Goal: Communication & Community: Answer question/provide support

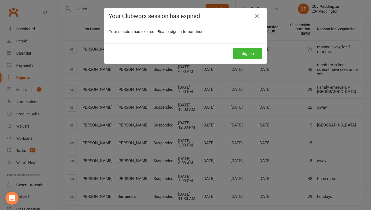
scroll to position [72, 0]
click at [243, 50] on button "Sign In" at bounding box center [247, 53] width 29 height 11
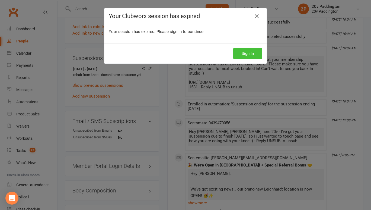
click at [255, 55] on button "Sign In" at bounding box center [247, 53] width 29 height 11
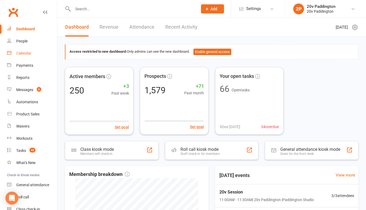
click at [27, 53] on div "Calendar" at bounding box center [23, 53] width 15 height 4
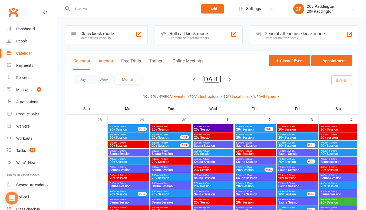
click at [105, 63] on button "Agenda" at bounding box center [106, 65] width 15 height 12
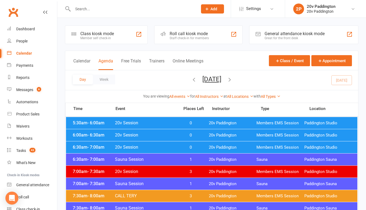
click at [151, 122] on span "20v Session" at bounding box center [146, 123] width 62 height 5
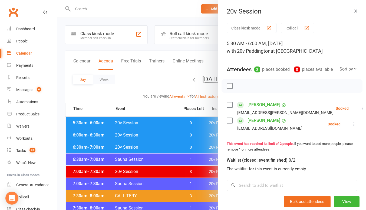
click at [151, 122] on div at bounding box center [211, 105] width 309 height 210
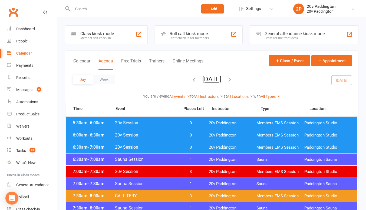
click at [152, 193] on div "7:30am - 8:00am CALL TERY 3 20v Paddington Members EMS Session Paddington Studio" at bounding box center [212, 196] width 292 height 12
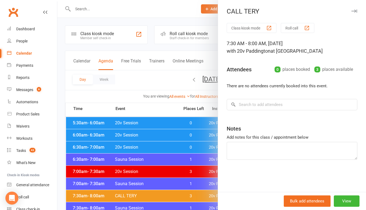
click at [140, 190] on div at bounding box center [211, 105] width 309 height 210
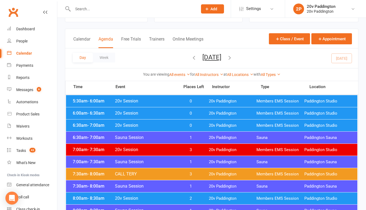
scroll to position [22, 0]
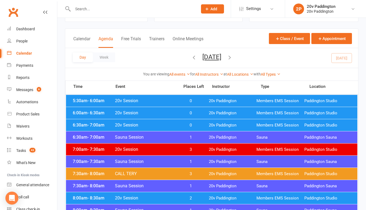
click at [177, 99] on span "0" at bounding box center [191, 101] width 28 height 5
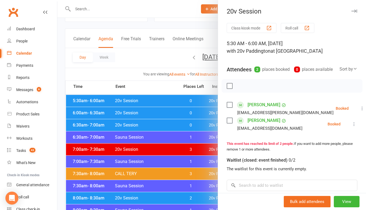
click at [168, 109] on div at bounding box center [211, 105] width 309 height 210
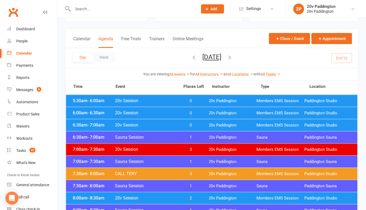
click at [170, 113] on span "20v Session" at bounding box center [146, 113] width 62 height 5
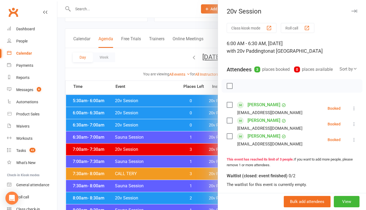
click at [164, 113] on div at bounding box center [211, 105] width 309 height 210
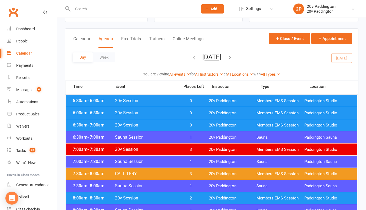
click at [168, 122] on div "6:30am - 7:00am 20v Session 0 20v Paddington Members EMS Session Paddington Stu…" at bounding box center [212, 125] width 292 height 12
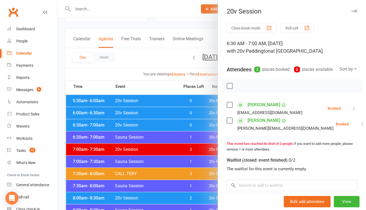
click at [167, 122] on div at bounding box center [211, 105] width 309 height 210
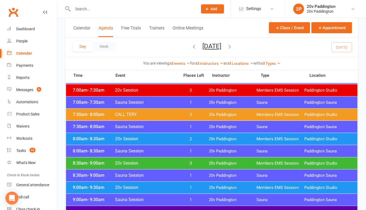
scroll to position [82, 0]
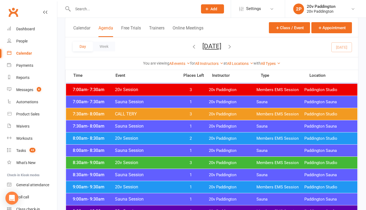
click at [163, 138] on span "20v Session" at bounding box center [146, 138] width 62 height 5
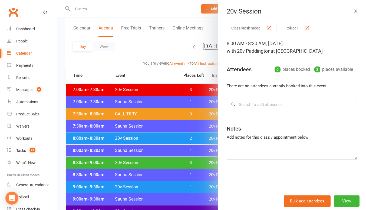
click at [163, 137] on div at bounding box center [211, 105] width 309 height 210
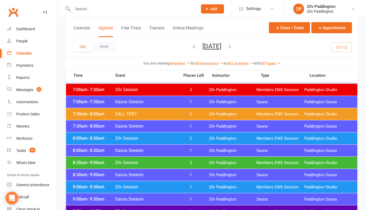
click at [161, 160] on div "8:30am - 9:00am 20v Session 3 20v Paddington Members EMS Session Paddington Stu…" at bounding box center [212, 163] width 292 height 12
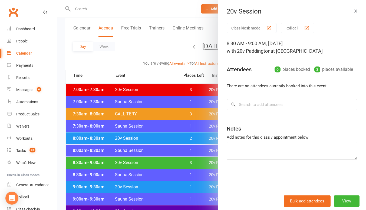
click at [156, 161] on div at bounding box center [211, 105] width 309 height 210
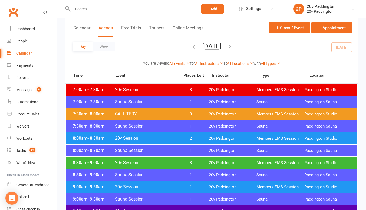
click at [146, 186] on span "20v Session" at bounding box center [146, 187] width 62 height 5
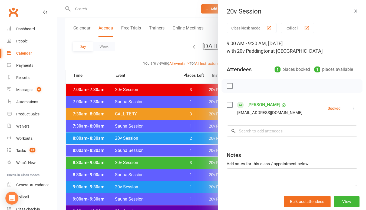
click at [146, 186] on div at bounding box center [211, 105] width 309 height 210
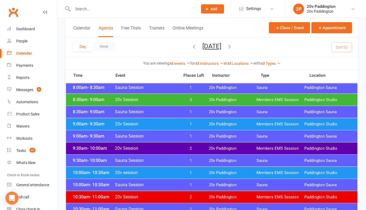
scroll to position [145, 0]
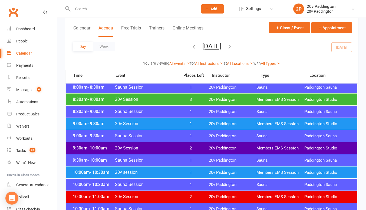
click at [154, 149] on span "20v Session" at bounding box center [146, 148] width 62 height 5
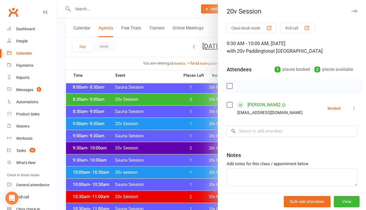
click at [154, 149] on div at bounding box center [211, 105] width 309 height 210
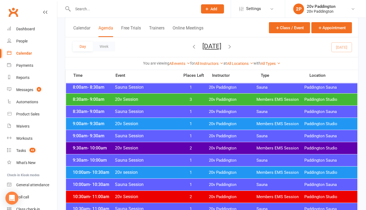
click at [154, 173] on span "20v session" at bounding box center [146, 172] width 62 height 5
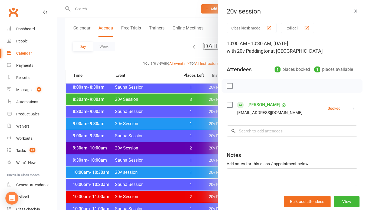
click at [154, 173] on div at bounding box center [211, 105] width 309 height 210
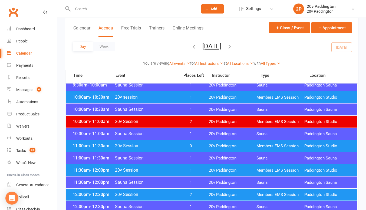
scroll to position [221, 0]
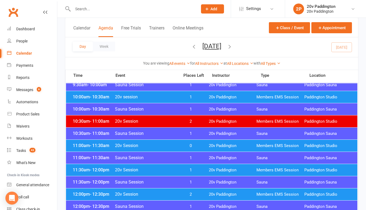
click at [160, 149] on div "11:00am - 11:30am 20v Session 0 20v Paddington Members EMS Session Paddington S…" at bounding box center [212, 146] width 292 height 12
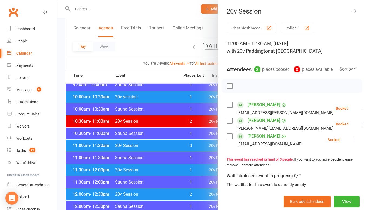
click at [360, 111] on icon at bounding box center [362, 108] width 5 height 5
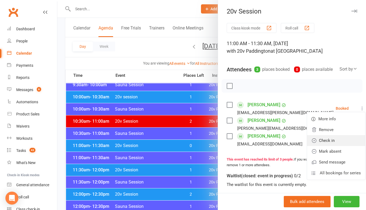
click at [318, 146] on link "Check in" at bounding box center [336, 140] width 58 height 11
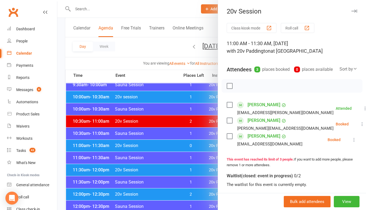
click at [360, 127] on icon at bounding box center [362, 124] width 5 height 5
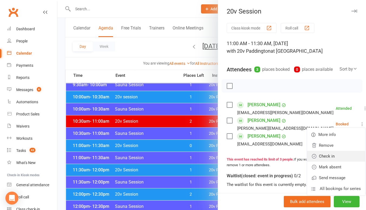
click at [323, 162] on link "Check in" at bounding box center [336, 156] width 58 height 11
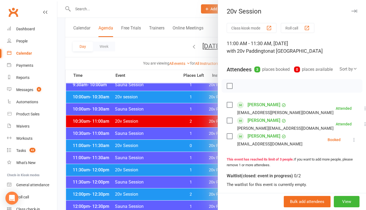
click at [352, 143] on icon at bounding box center [354, 139] width 5 height 5
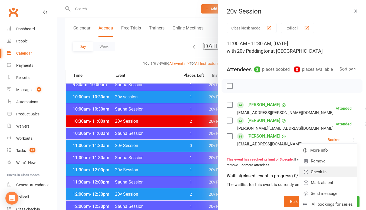
click at [319, 178] on link "Check in" at bounding box center [328, 172] width 58 height 11
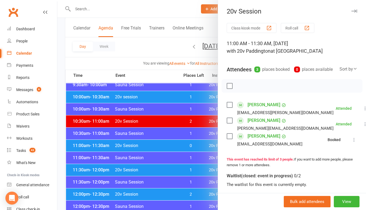
click at [174, 157] on div at bounding box center [211, 105] width 309 height 210
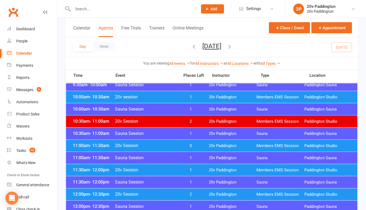
scroll to position [235, 0]
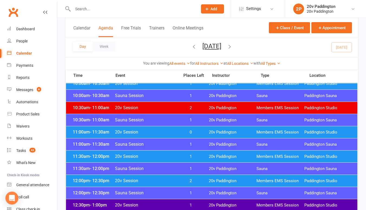
click at [2, 83] on li "Reports" at bounding box center [28, 78] width 57 height 12
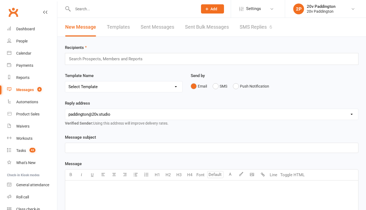
click at [272, 27] on div "6" at bounding box center [271, 27] width 3 height 6
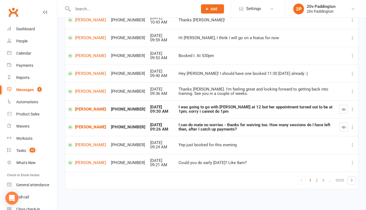
scroll to position [96, 0]
click at [79, 126] on link "David Jones" at bounding box center [87, 127] width 38 height 5
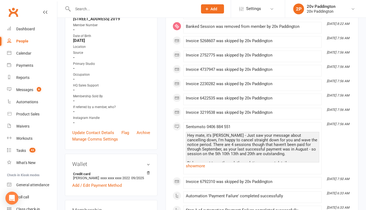
scroll to position [150, 0]
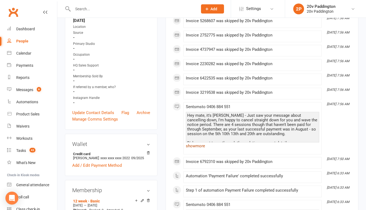
click at [201, 149] on link "show more" at bounding box center [253, 146] width 134 height 8
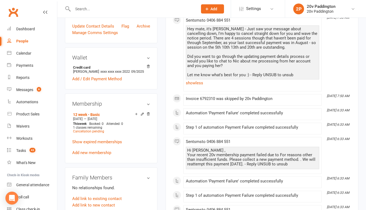
scroll to position [230, 0]
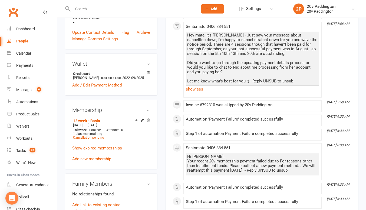
click at [210, 60] on div "Hey mate, it's Joel - Just saw your message about cancelling down, I'm happy to…" at bounding box center [252, 58] width 131 height 51
drag, startPoint x: 210, startPoint y: 60, endPoint x: 206, endPoint y: 64, distance: 6.7
click at [206, 64] on div "Hey mate, it's Joel - Just saw your message about cancelling down, I'm happy to…" at bounding box center [252, 58] width 131 height 51
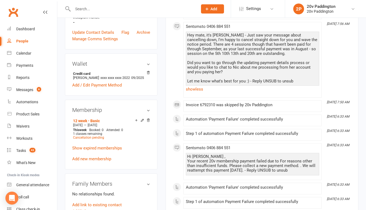
click at [211, 69] on div "Hey mate, it's Joel - Just saw your message about cancelling down, I'm happy to…" at bounding box center [252, 58] width 131 height 51
click at [240, 38] on div "Hey mate, it's Joel - Just saw your message about cancelling down, I'm happy to…" at bounding box center [252, 58] width 131 height 51
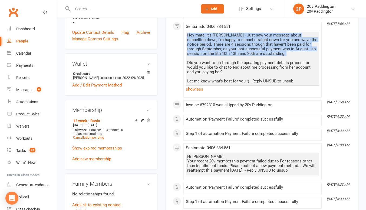
click at [240, 38] on div "Hey mate, it's Joel - Just saw your message about cancelling down, I'm happy to…" at bounding box center [252, 58] width 131 height 51
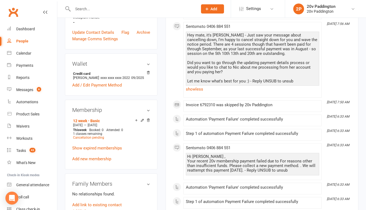
click at [244, 70] on div "Hey mate, it's Joel - Just saw your message about cancelling down, I'm happy to…" at bounding box center [252, 58] width 131 height 51
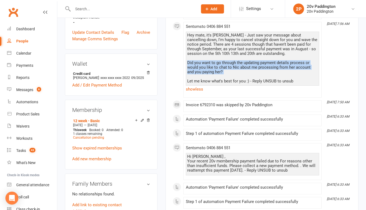
click at [244, 70] on div "Hey mate, it's Joel - Just saw your message about cancelling down, I'm happy to…" at bounding box center [252, 58] width 131 height 51
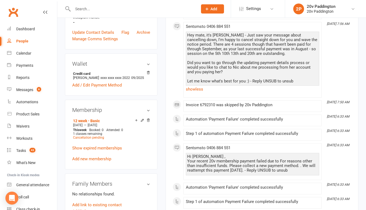
click at [244, 70] on div "Hey mate, it's Joel - Just saw your message about cancelling down, I'm happy to…" at bounding box center [252, 58] width 131 height 51
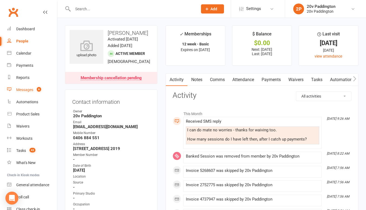
click at [23, 87] on link "Messages 6" at bounding box center [32, 90] width 50 height 12
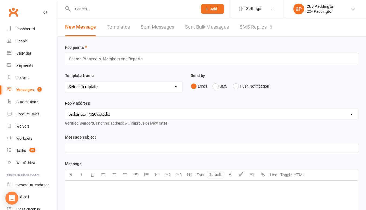
click at [248, 29] on link "SMS Replies 6" at bounding box center [256, 27] width 33 height 19
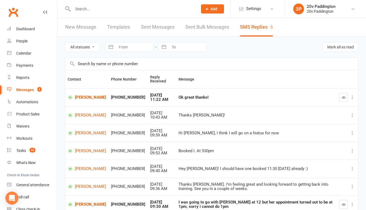
click at [78, 47] on select "All statuses Read only Unread only" at bounding box center [82, 47] width 35 height 9
select select "unread_only"
click at [65, 43] on select "All statuses Read only Unread only" at bounding box center [82, 47] width 35 height 9
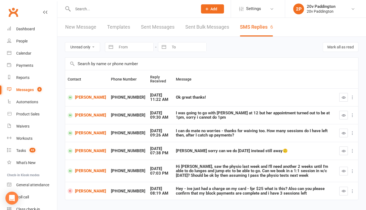
scroll to position [13, 0]
